Goal: Task Accomplishment & Management: Manage account settings

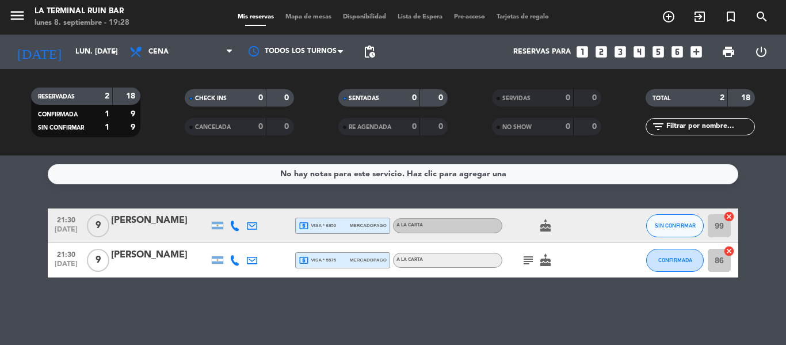
click at [239, 143] on div "CHECK INS 0 0 CANCELADA 0 0" at bounding box center [239, 112] width 154 height 63
click at [130, 230] on div at bounding box center [160, 232] width 98 height 9
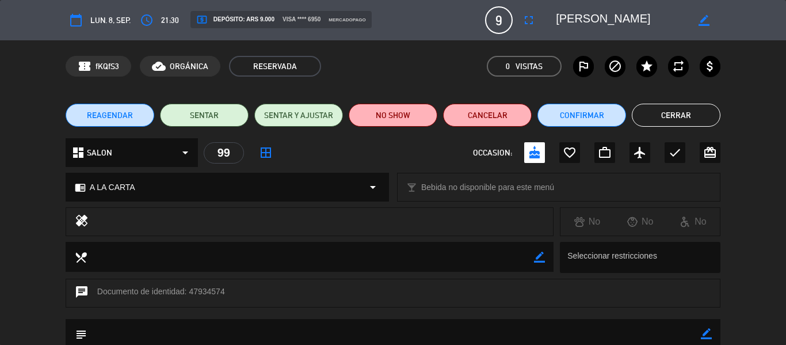
click at [708, 25] on icon "border_color" at bounding box center [704, 20] width 11 height 11
click at [109, 21] on span "lun. 8, sep." at bounding box center [110, 20] width 40 height 13
click at [77, 17] on icon "calendar_today" at bounding box center [76, 20] width 14 height 14
click at [109, 22] on span "lun. 8, sep." at bounding box center [110, 20] width 40 height 13
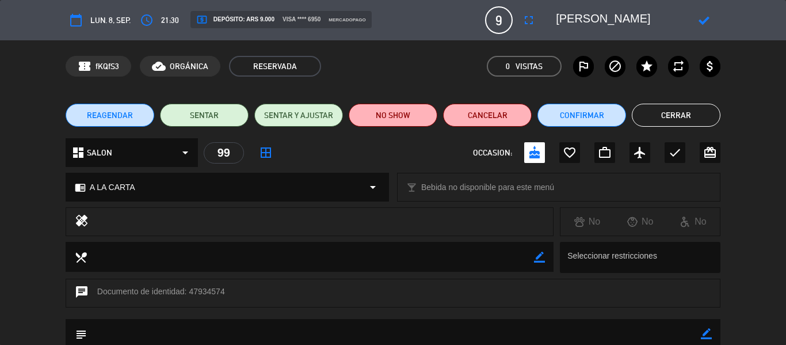
click at [109, 22] on span "lun. 8, sep." at bounding box center [110, 20] width 40 height 13
click at [113, 21] on span "lun. 8, sep." at bounding box center [110, 20] width 40 height 13
click at [152, 177] on div "chrome_reader_mode A LA CARTA arrow_drop_down" at bounding box center [227, 187] width 322 height 28
